Goal: Task Accomplishment & Management: Manage account settings

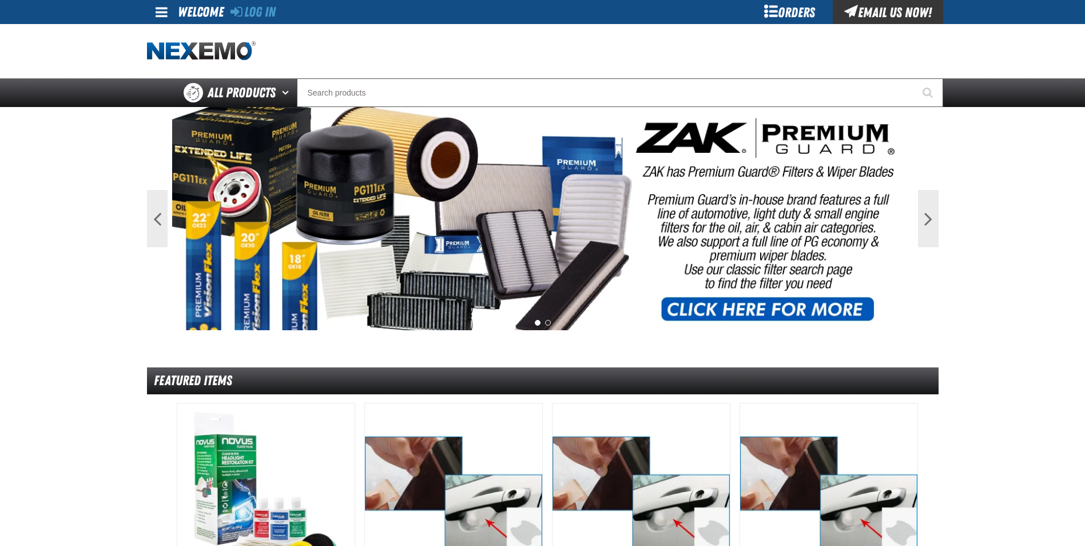
click at [790, 9] on div "Orders" at bounding box center [790, 12] width 86 height 24
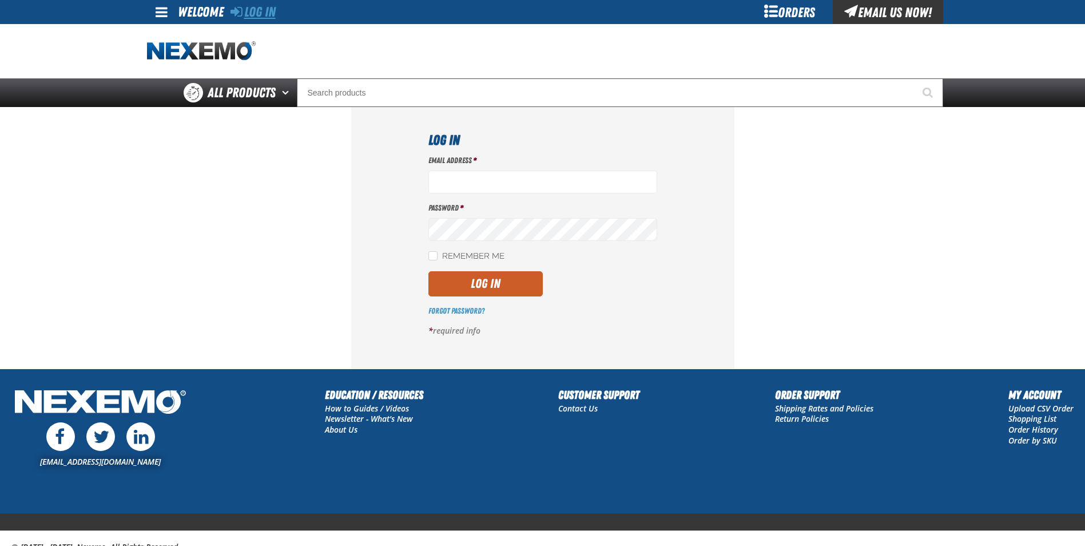
type input "[EMAIL_ADDRESS][DOMAIN_NAME]"
click at [255, 10] on link "Log In" at bounding box center [253, 12] width 45 height 16
type input "cphillips@vtaig.com"
click at [503, 285] on button "Log In" at bounding box center [486, 283] width 114 height 25
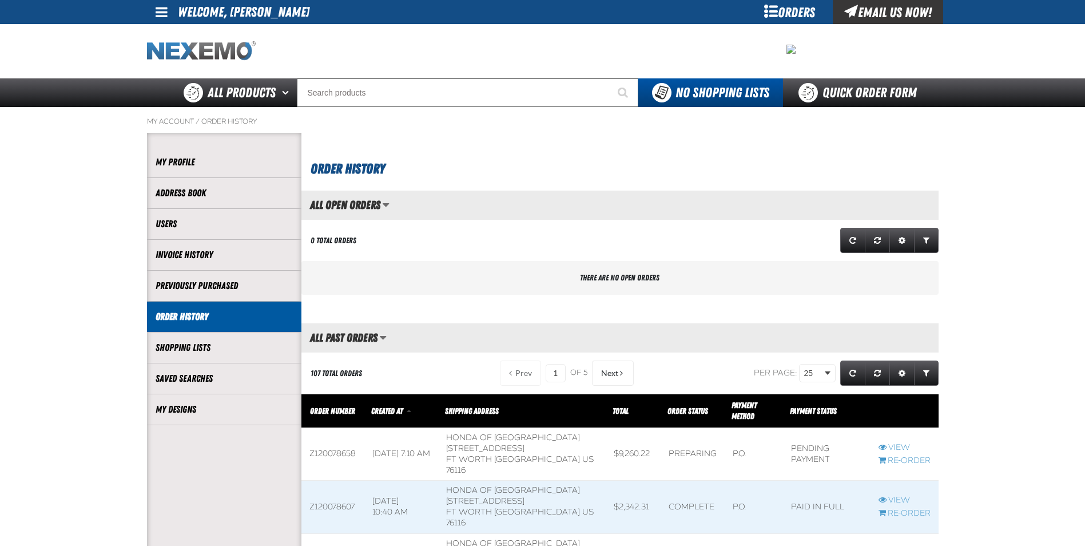
click at [201, 54] on img "Home" at bounding box center [201, 51] width 109 height 20
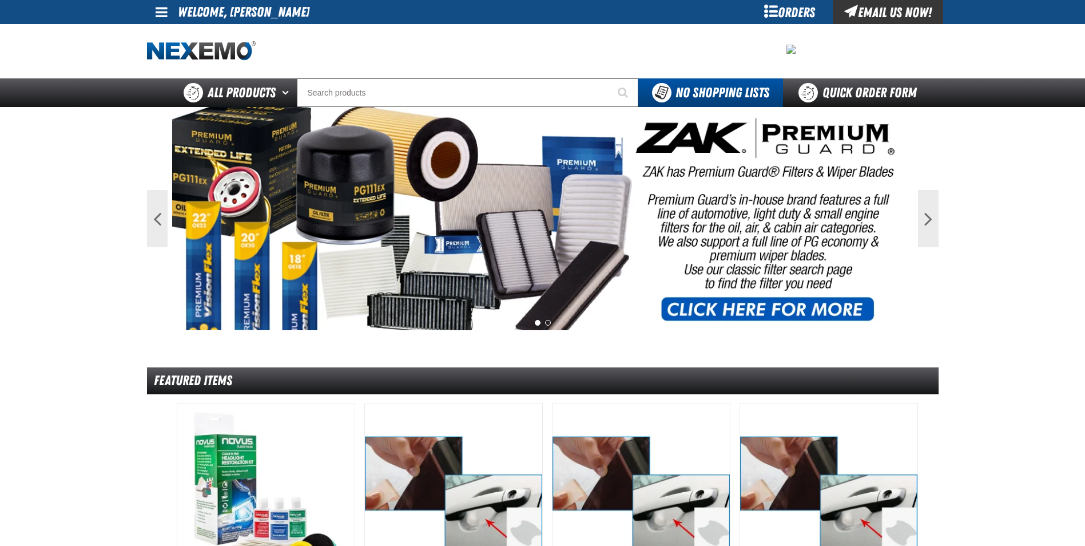
click at [212, 44] on img at bounding box center [201, 51] width 109 height 20
